Goal: Transaction & Acquisition: Purchase product/service

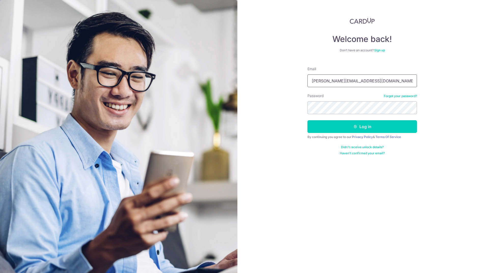
click at [358, 82] on input "[PERSON_NAME][EMAIL_ADDRESS][DOMAIN_NAME]" at bounding box center [361, 81] width 109 height 13
type input "[PERSON_NAME][EMAIL_ADDRESS][DOMAIN_NAME]"
click at [358, 129] on button "Log in" at bounding box center [361, 126] width 109 height 13
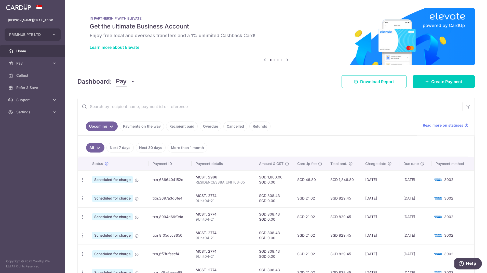
scroll to position [34, 0]
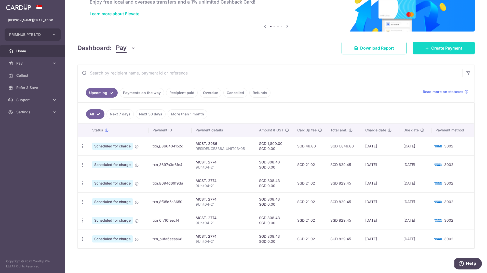
click at [438, 49] on span "Create Payment" at bounding box center [446, 48] width 31 height 6
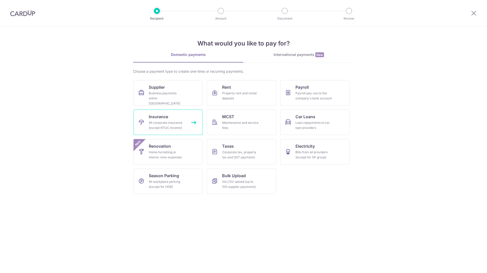
click at [159, 127] on div "All corporate insurance (except NTUC Income)" at bounding box center [167, 125] width 37 height 10
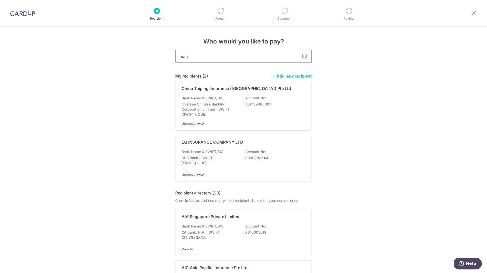
type input "manu"
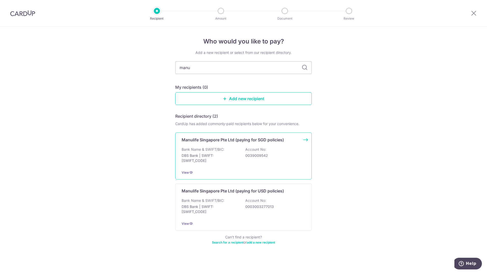
click at [215, 153] on div "Bank Name & SWIFT/BIC: DBS Bank | SWIFT: DBSSSGSGXXX Account No: 0039009542" at bounding box center [244, 156] width 124 height 19
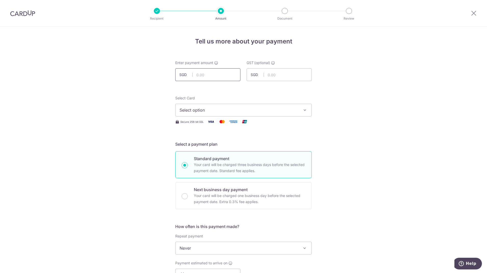
click at [206, 71] on input "text" at bounding box center [207, 74] width 65 height 13
type input "2,806.00"
click at [217, 108] on span "Select option" at bounding box center [239, 110] width 119 height 6
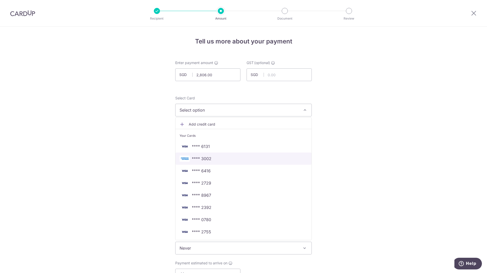
click at [215, 161] on span "**** 3002" at bounding box center [244, 159] width 128 height 6
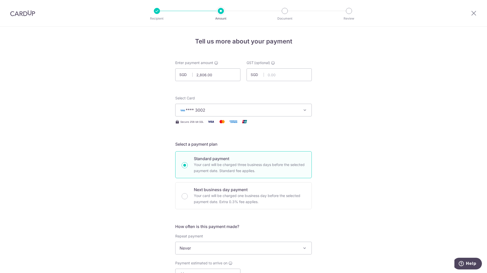
click at [347, 207] on div "Tell us more about your payment Enter payment amount SGD 2,806.00 2806.00 GST (…" at bounding box center [243, 274] width 487 height 495
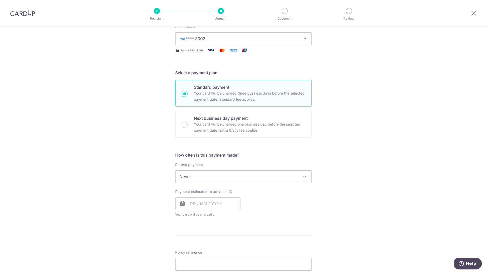
scroll to position [72, 0]
click at [209, 209] on input "text" at bounding box center [207, 203] width 65 height 13
click at [205, 262] on link "16" at bounding box center [206, 260] width 8 height 8
type input "16/09/2025"
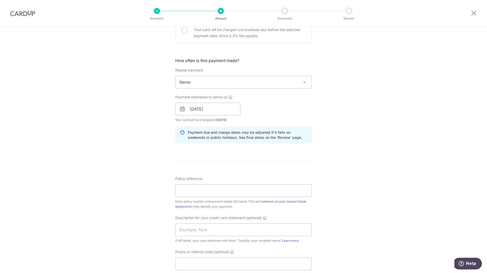
scroll to position [169, 0]
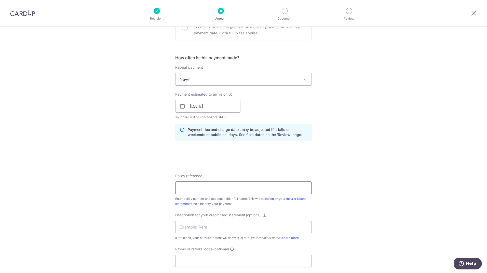
click at [298, 189] on input "Policy reference" at bounding box center [243, 188] width 136 height 13
type input "2491086652 LIM GUAY EE"
click at [237, 227] on input "text" at bounding box center [243, 227] width 136 height 13
paste input "2491086652 LIM"
type input "2491086652 LGE"
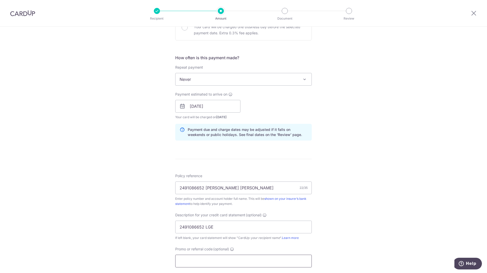
click at [225, 261] on input "Promo or referral code (optional)" at bounding box center [243, 261] width 136 height 13
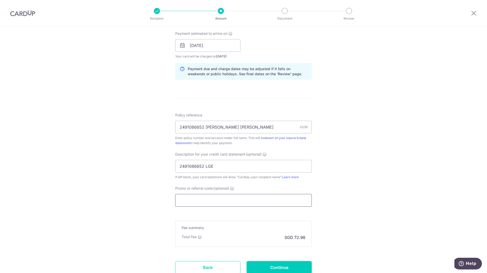
scroll to position [260, 0]
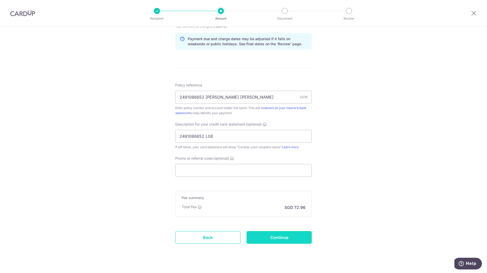
click at [275, 244] on input "Continue" at bounding box center [278, 237] width 65 height 13
type input "Create Schedule"
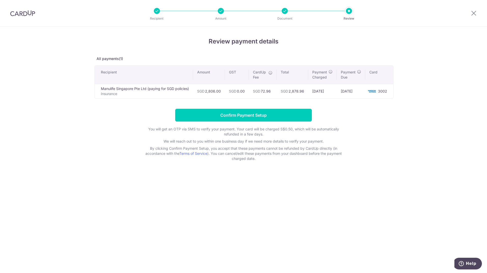
click at [263, 115] on input "Confirm Payment Setup" at bounding box center [243, 115] width 136 height 13
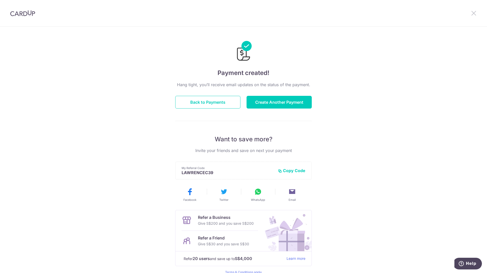
click at [475, 11] on icon at bounding box center [474, 13] width 6 height 6
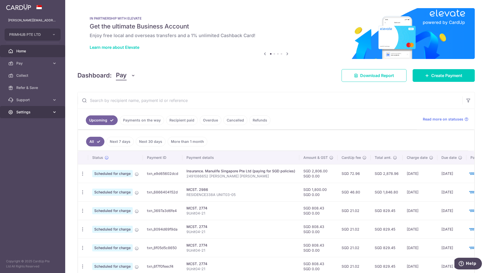
click at [44, 113] on span "Settings" at bounding box center [33, 112] width 34 height 5
click at [24, 137] on span "Logout" at bounding box center [33, 136] width 34 height 5
